Goal: Register for event/course

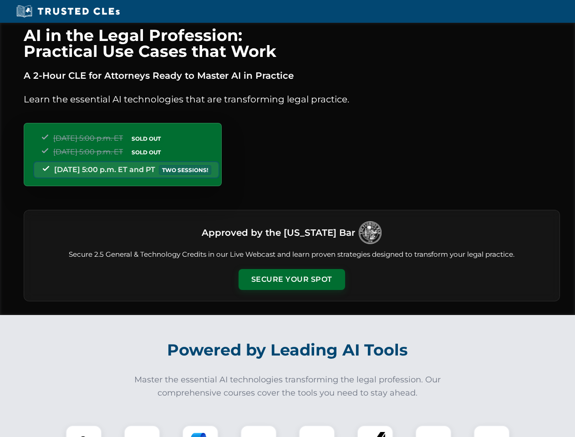
click at [291, 279] on button "Secure Your Spot" at bounding box center [292, 279] width 107 height 21
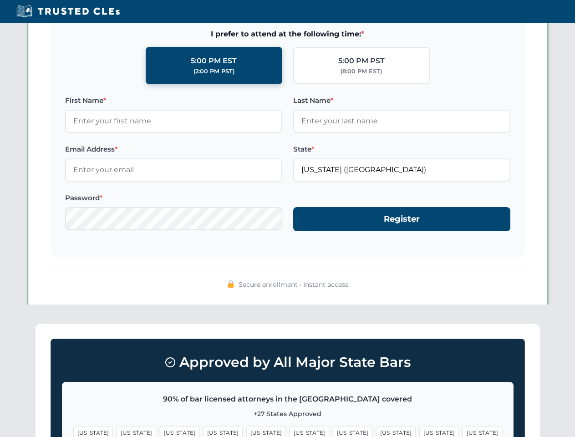
click at [333, 431] on span "[US_STATE]" at bounding box center [353, 432] width 40 height 13
click at [419, 431] on span "[US_STATE]" at bounding box center [439, 432] width 40 height 13
